Goal: Find specific page/section: Find specific page/section

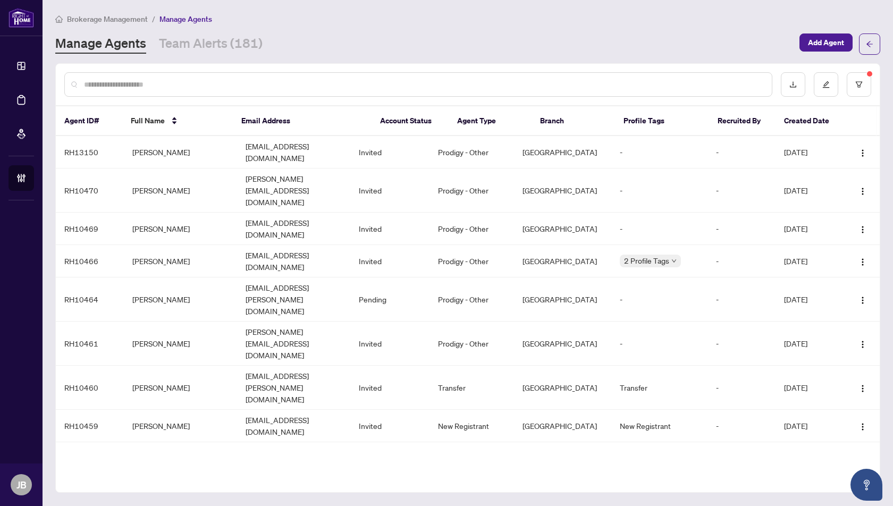
click at [134, 85] on input "text" at bounding box center [424, 85] width 680 height 12
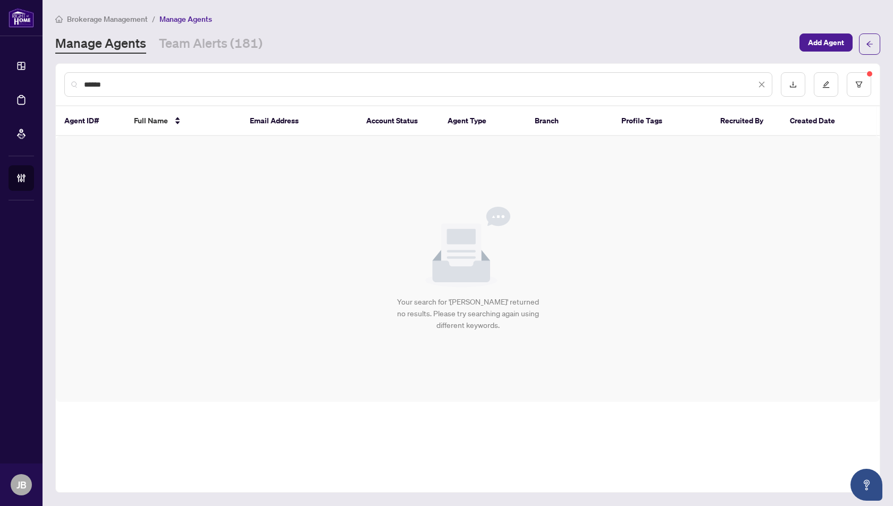
click at [131, 80] on input "******" at bounding box center [420, 85] width 672 height 12
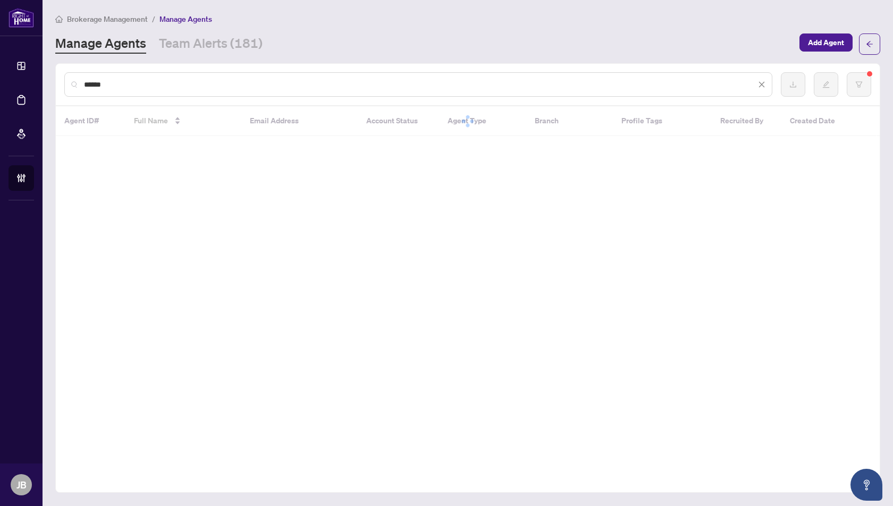
type input "******"
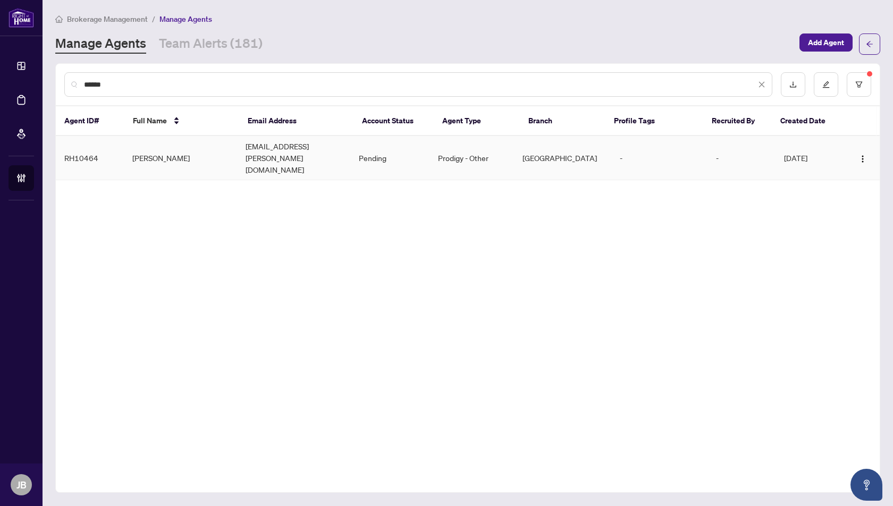
click at [149, 146] on td "[PERSON_NAME]" at bounding box center [180, 158] width 113 height 44
